Goal: Task Accomplishment & Management: Use online tool/utility

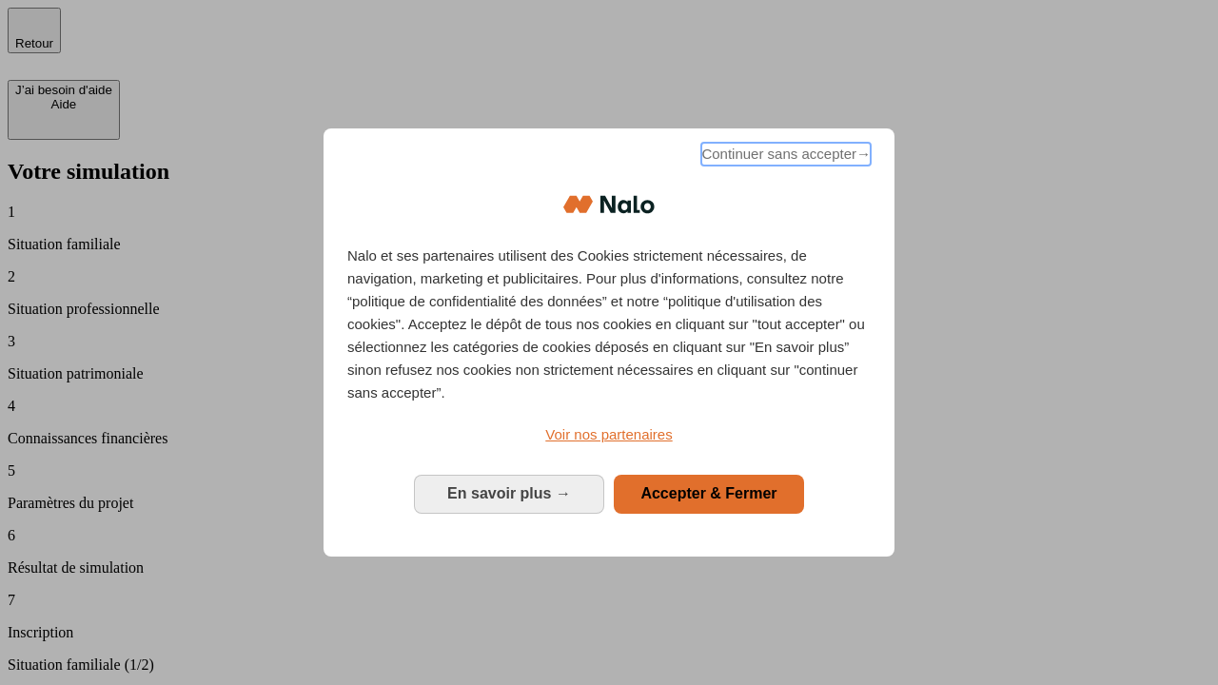
click at [784, 157] on span "Continuer sans accepter →" at bounding box center [785, 154] width 169 height 23
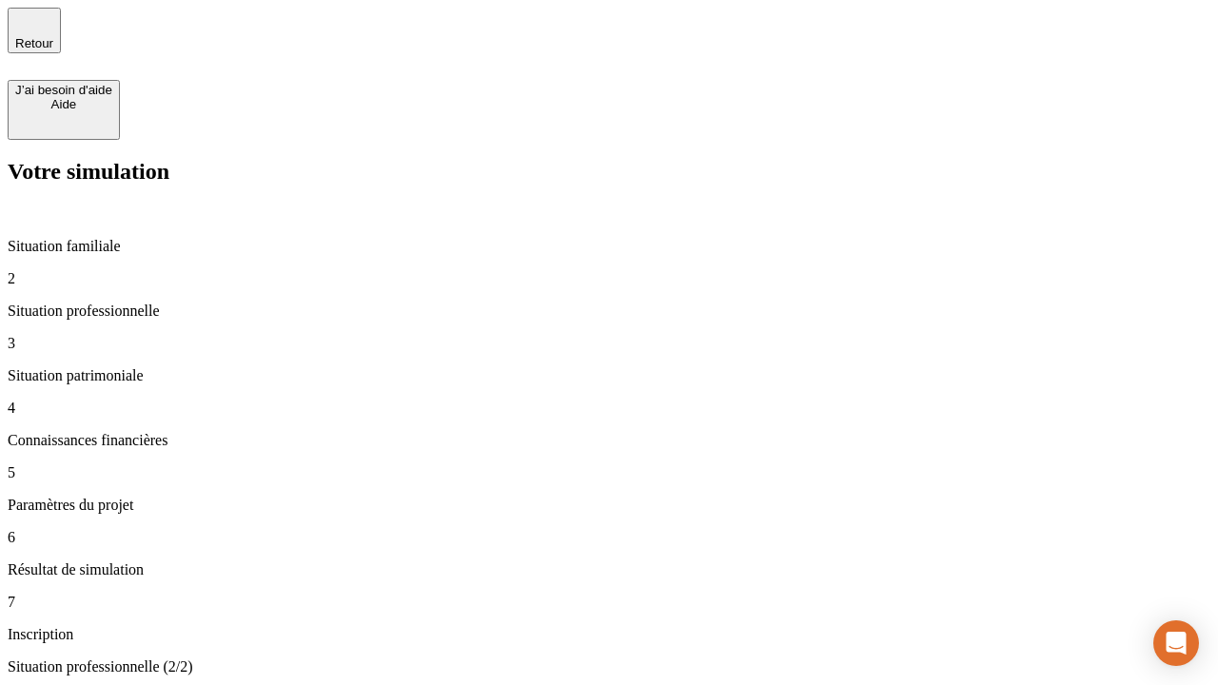
type input "70 000"
type input "1 000"
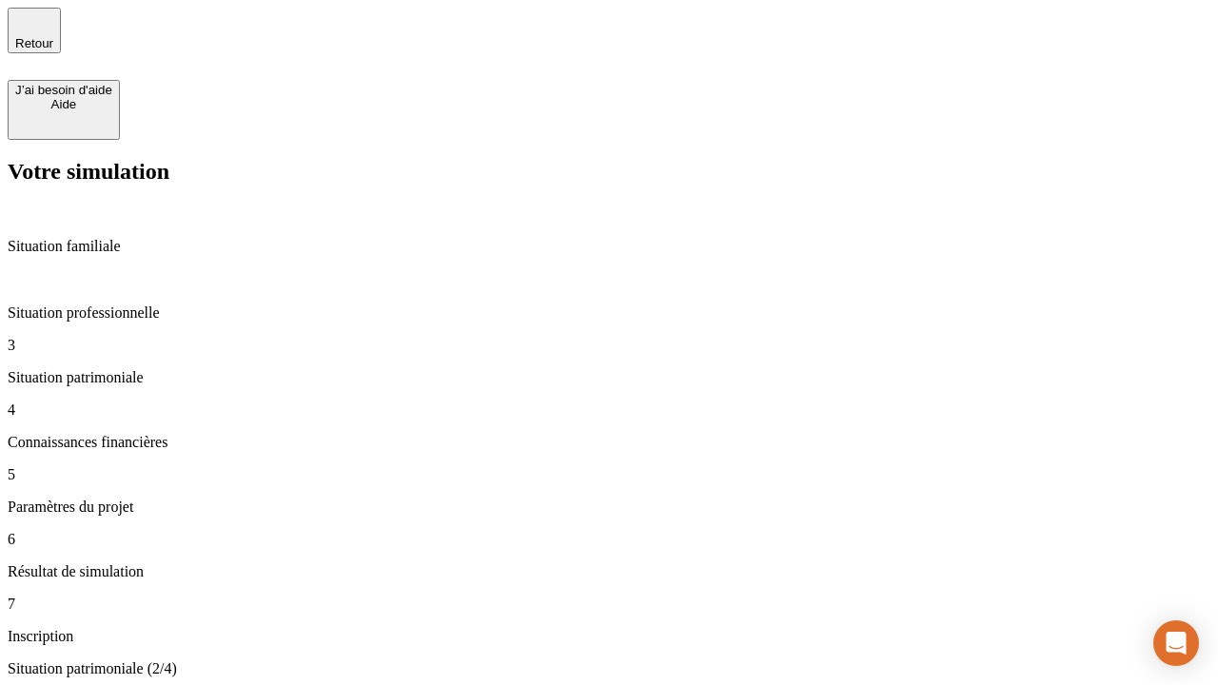
type input "800"
type input "6"
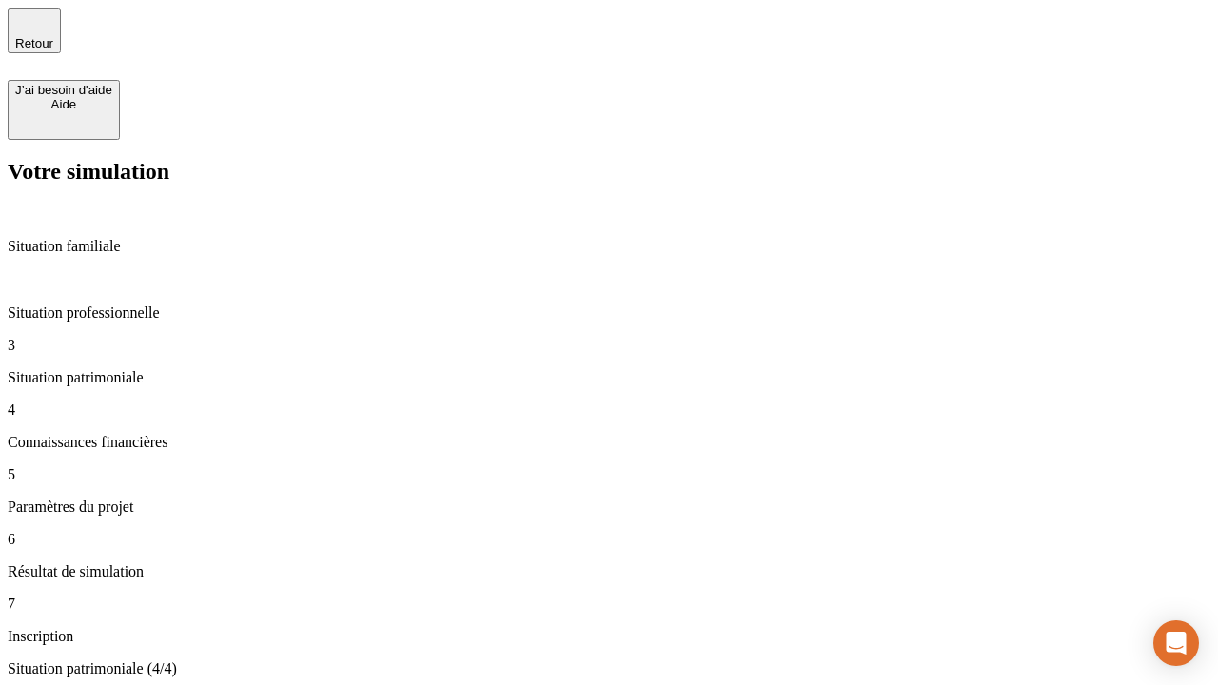
type input "400"
type input "3"
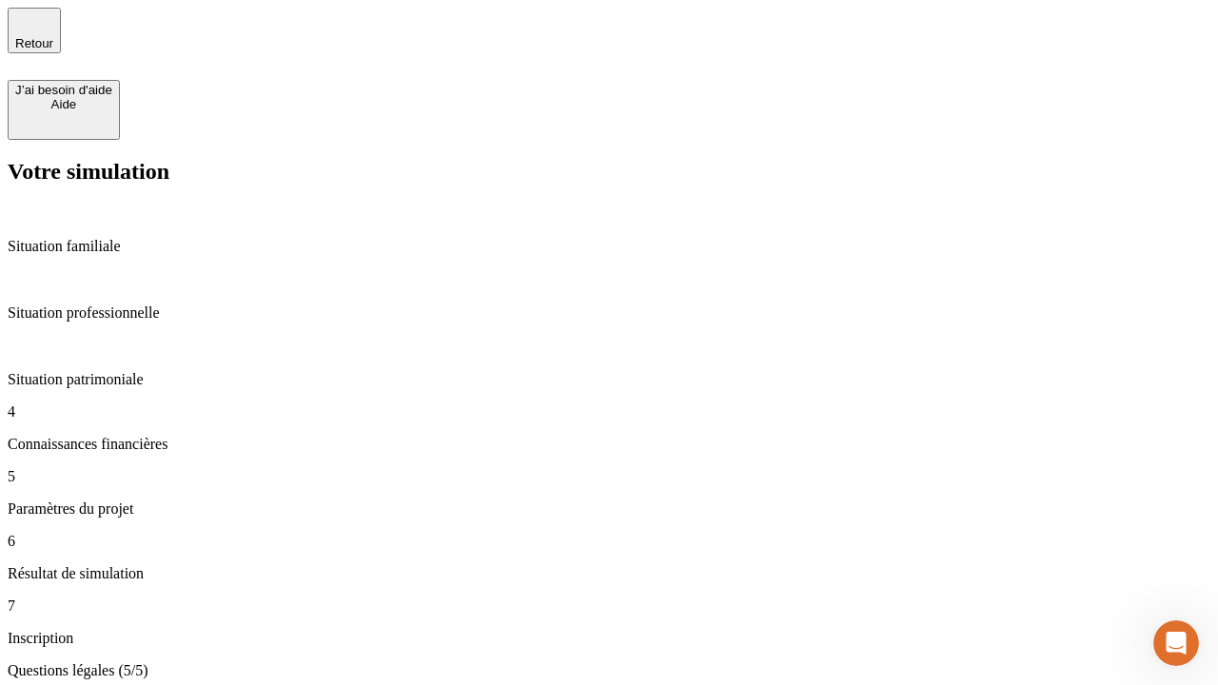
type input "35"
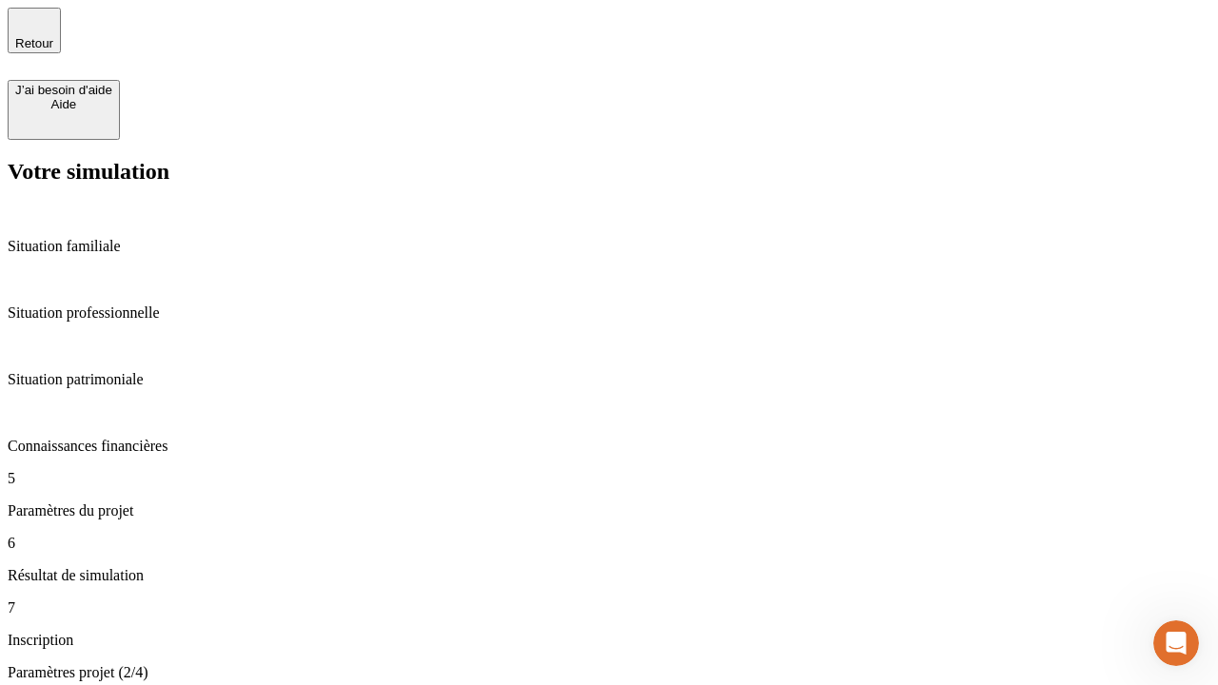
type input "500"
type input "640"
